Goal: Task Accomplishment & Management: Manage account settings

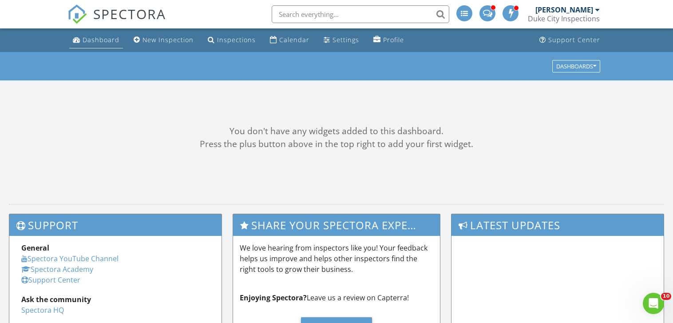
click at [104, 42] on div "Dashboard" at bounding box center [101, 40] width 37 height 8
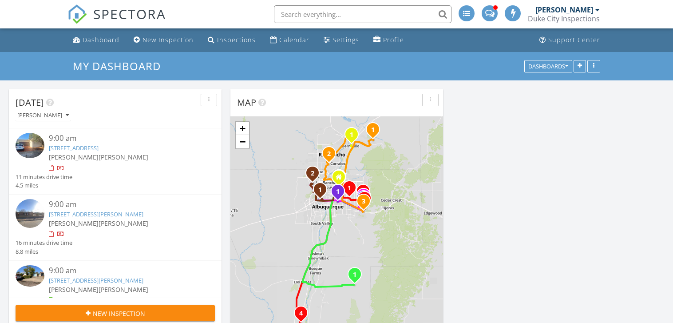
scroll to position [92, 0]
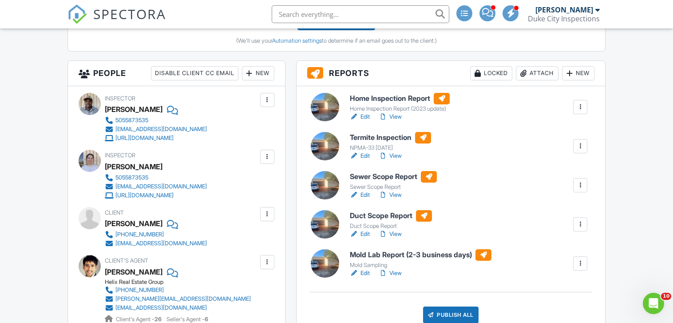
scroll to position [294, 0]
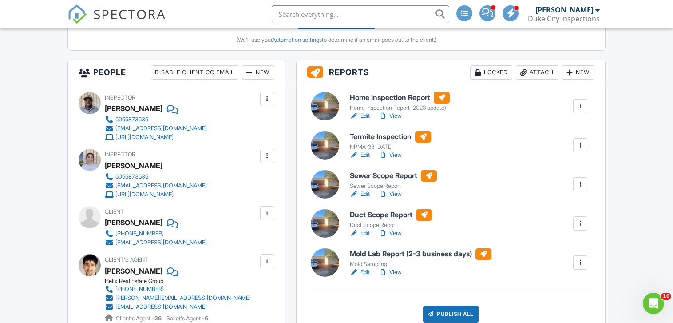
click at [365, 229] on link "Edit" at bounding box center [360, 233] width 20 height 9
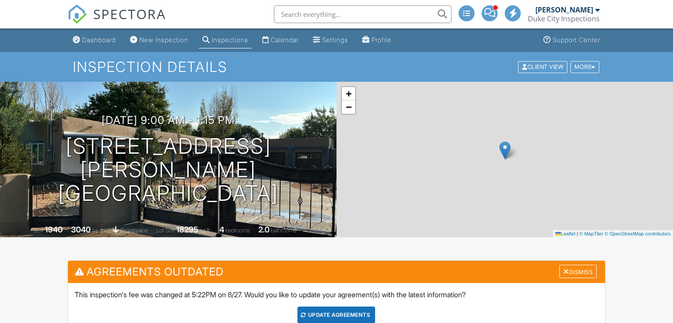
scroll to position [307, 0]
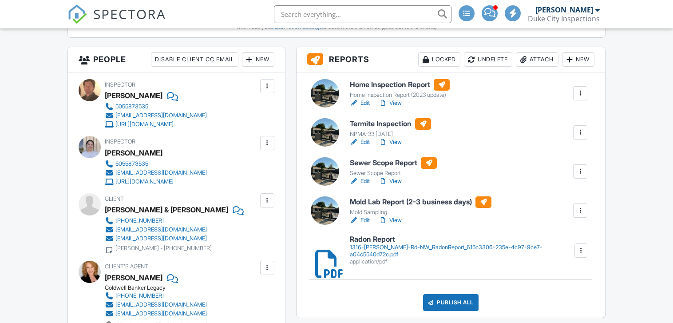
click at [536, 67] on div "Attach" at bounding box center [537, 59] width 43 height 14
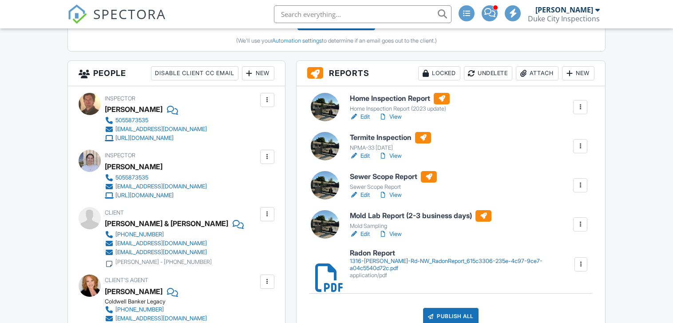
scroll to position [298, 0]
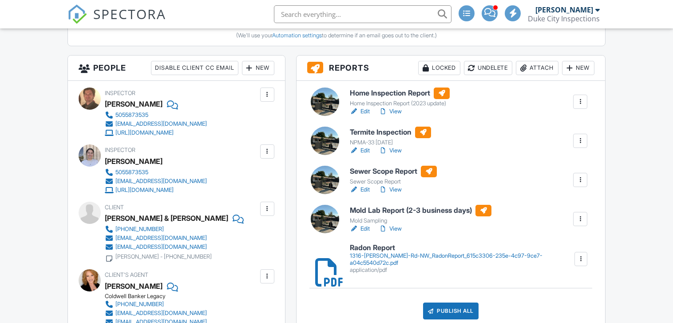
click at [533, 65] on div "Attach" at bounding box center [537, 68] width 43 height 14
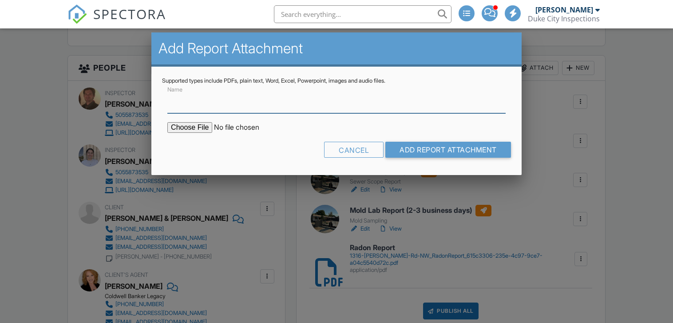
click at [352, 107] on input "Name" at bounding box center [336, 102] width 338 height 22
type input "WDO Report"
click at [201, 127] on input "file" at bounding box center [242, 127] width 151 height 11
type input "C:\fakepath\1316_Gabaldon_Rd_NW____Termite_Inspection.pdf"
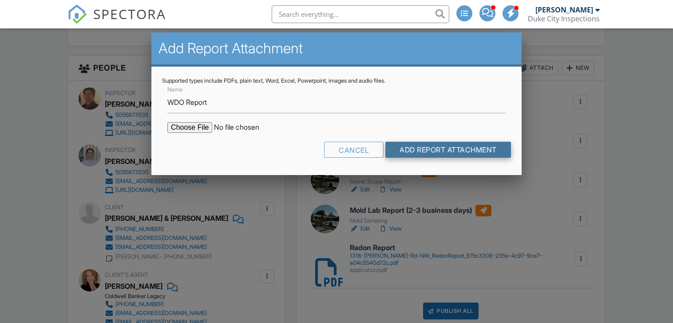
click at [426, 150] on input "Add Report Attachment" at bounding box center [448, 150] width 126 height 16
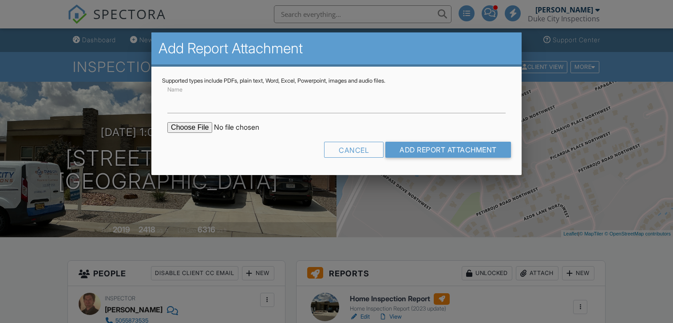
click at [196, 127] on input "file" at bounding box center [242, 127] width 151 height 11
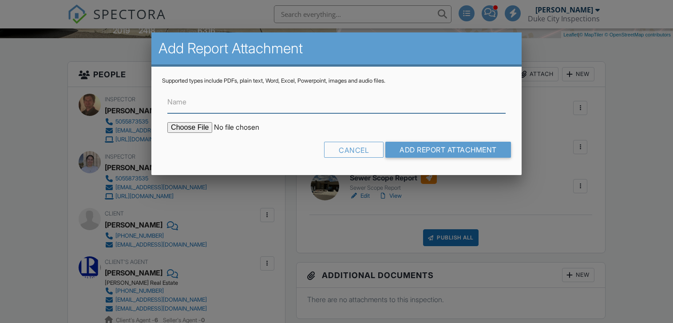
click at [303, 102] on input "Name" at bounding box center [336, 102] width 338 height 22
type input "C:\fakepath\7923_Teaberry_Road_NW___Termite_Inspection.pdf"
type input "WDO Report"
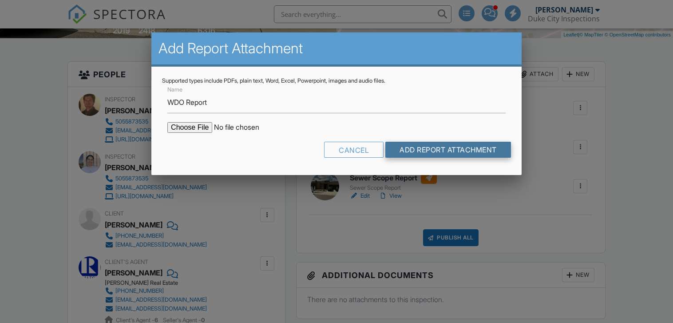
click at [396, 150] on input "Add Report Attachment" at bounding box center [448, 150] width 126 height 16
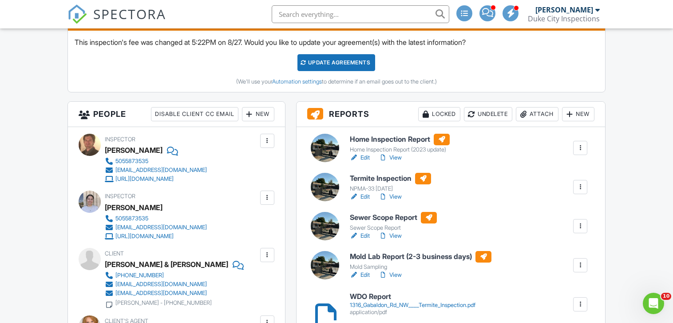
scroll to position [252, 0]
